Goal: Task Accomplishment & Management: Manage account settings

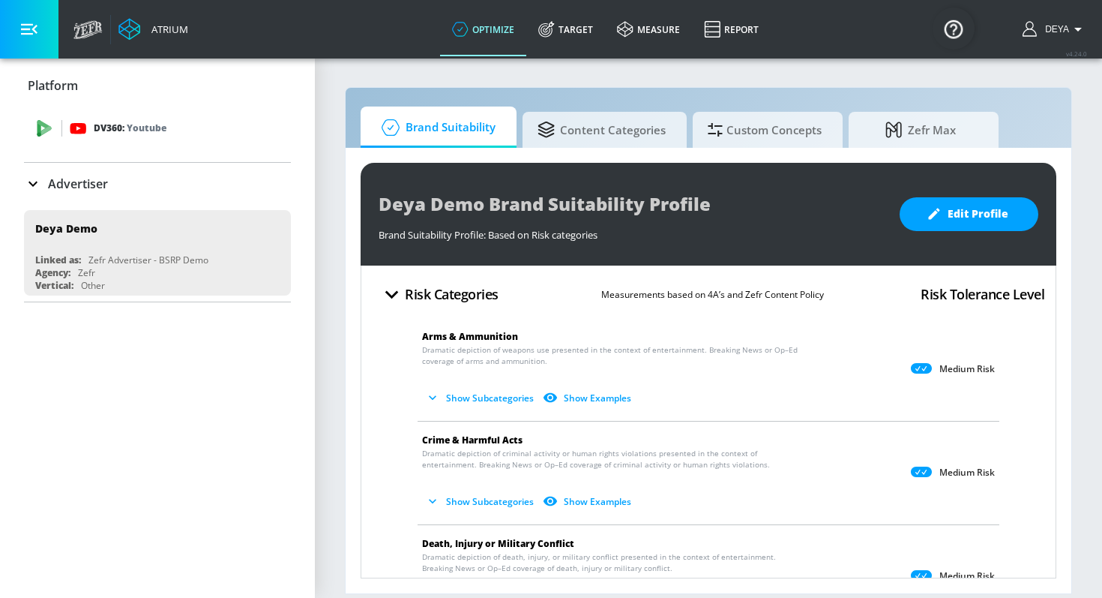
click at [187, 131] on div "DV360: Youtube" at bounding box center [174, 128] width 209 height 16
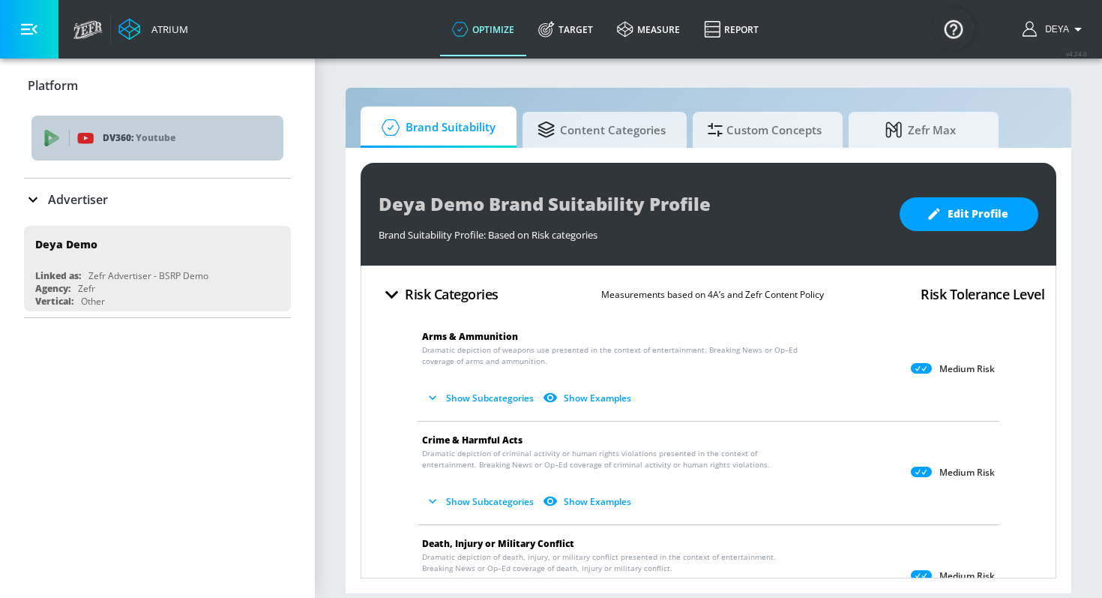
click at [187, 131] on p "DV360: Youtube" at bounding box center [187, 138] width 169 height 16
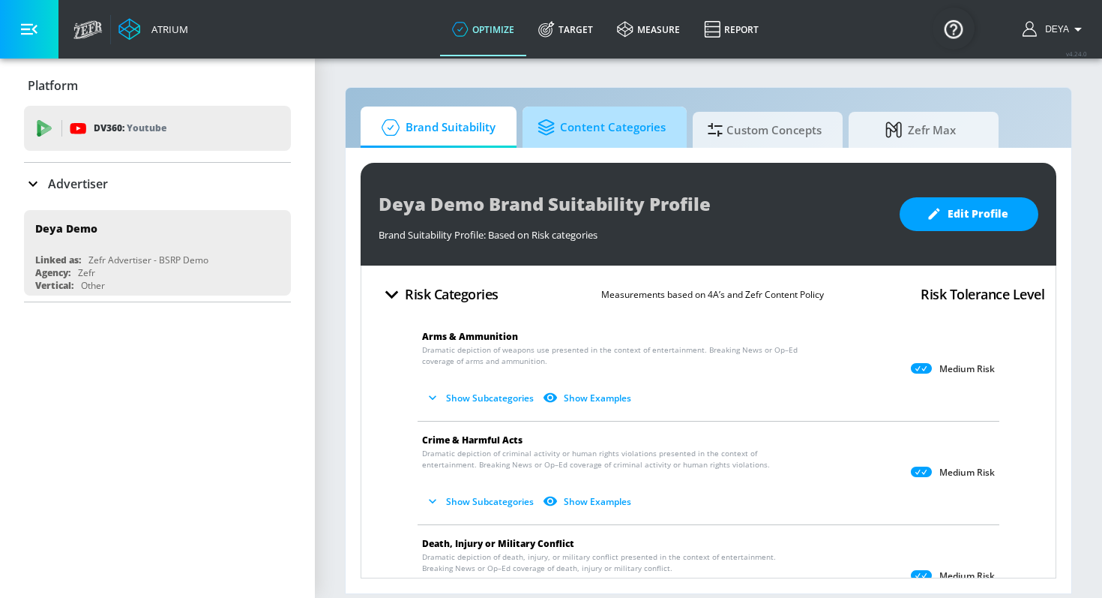
click at [586, 130] on span "Content Categories" at bounding box center [602, 127] width 128 height 36
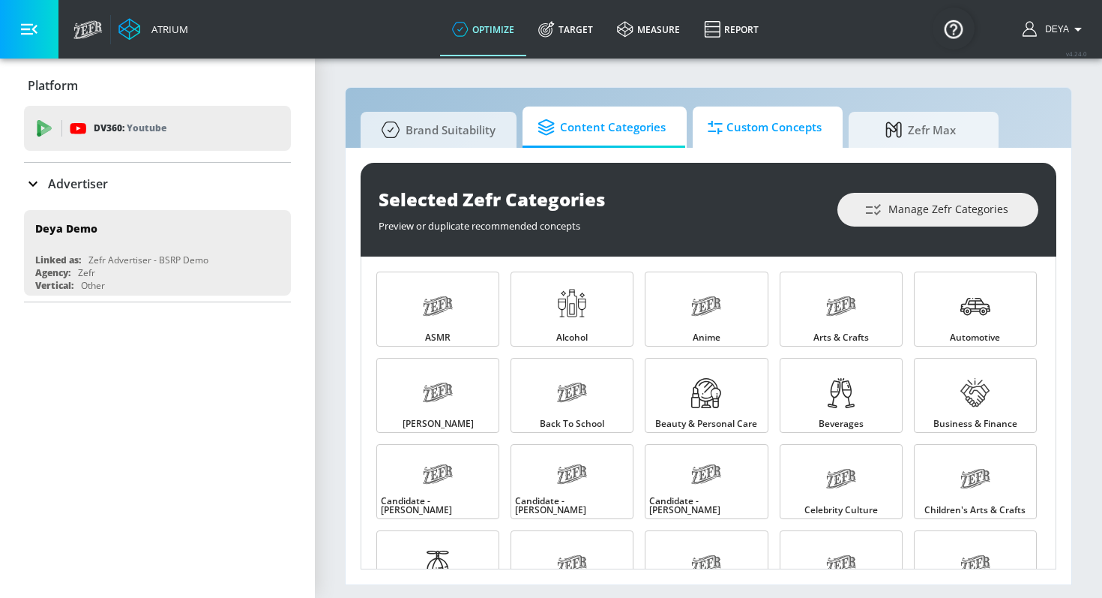
click at [739, 131] on span "Custom Concepts" at bounding box center [765, 127] width 114 height 36
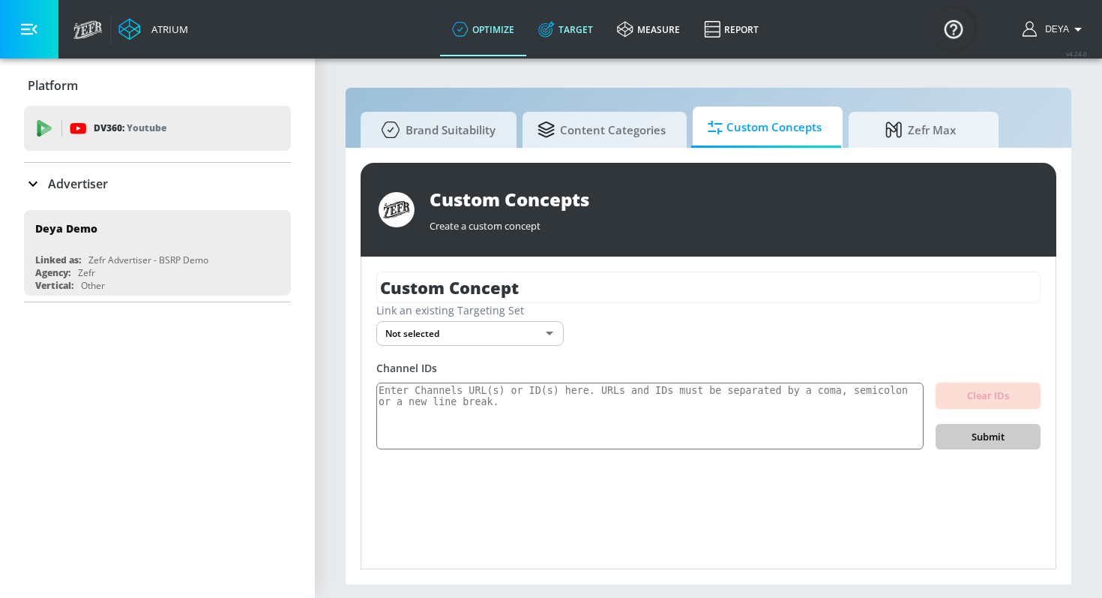
click at [584, 24] on link "Target" at bounding box center [565, 29] width 79 height 54
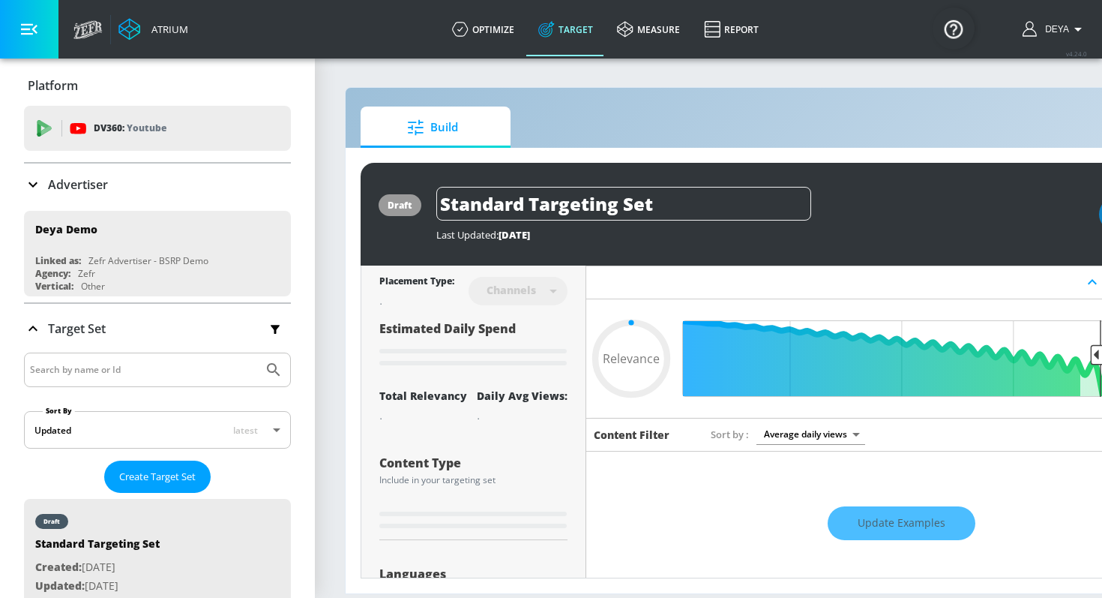
type input "0.05"
click at [652, 40] on link "measure" at bounding box center [648, 29] width 87 height 54
